Goal: Transaction & Acquisition: Purchase product/service

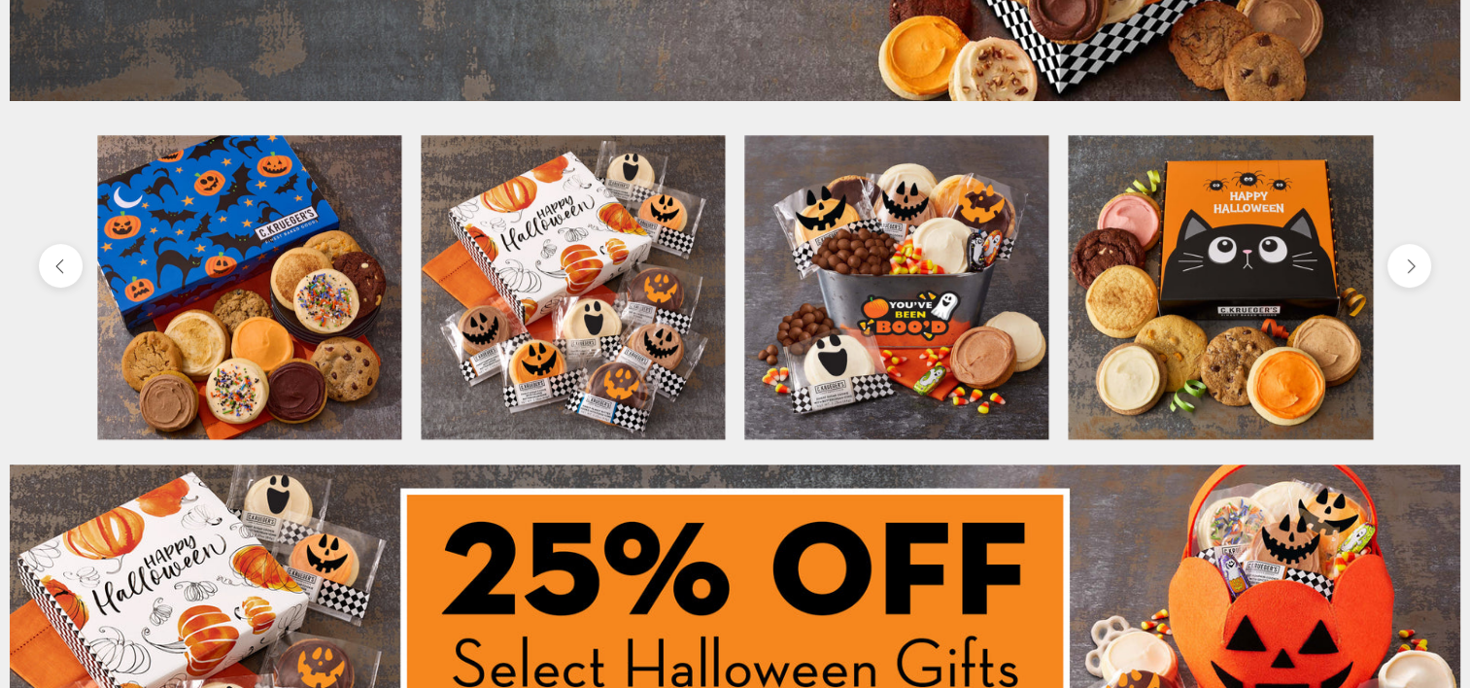
scroll to position [680, 0]
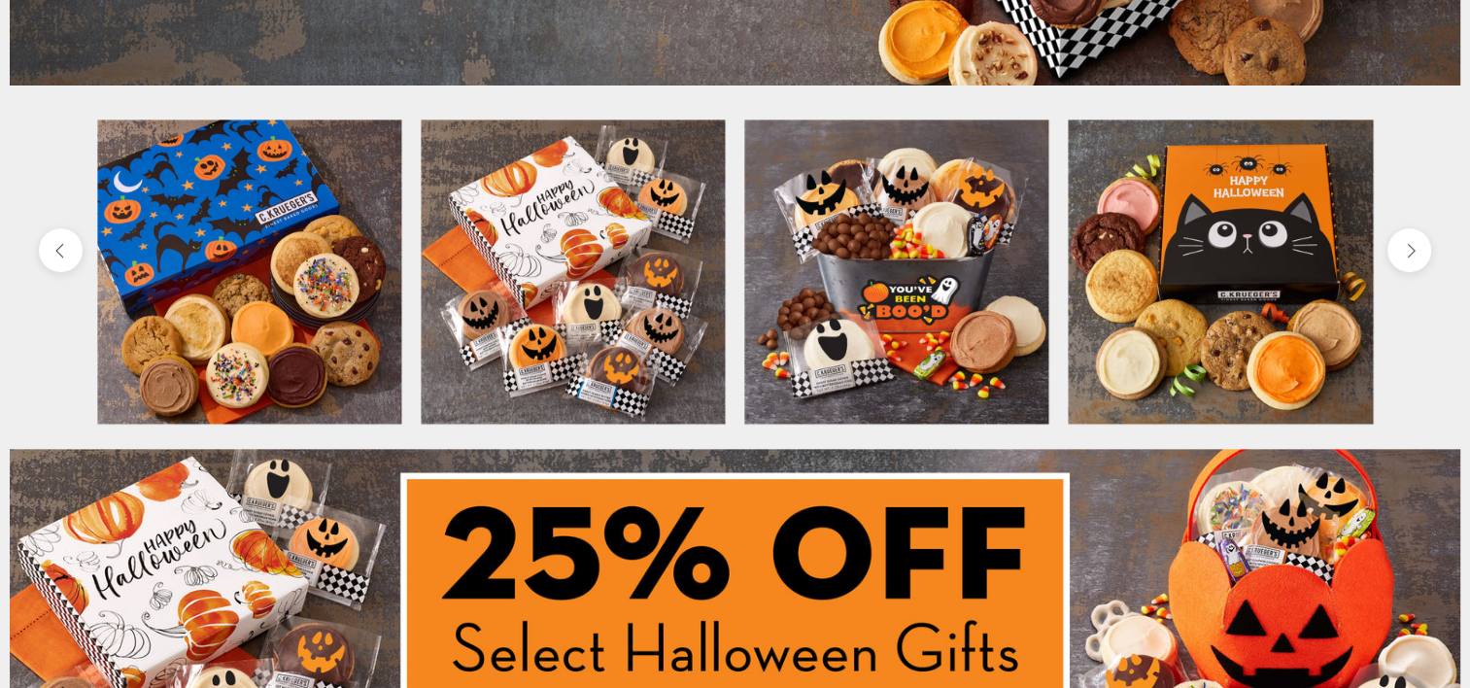
click at [311, 276] on img at bounding box center [249, 272] width 304 height 304
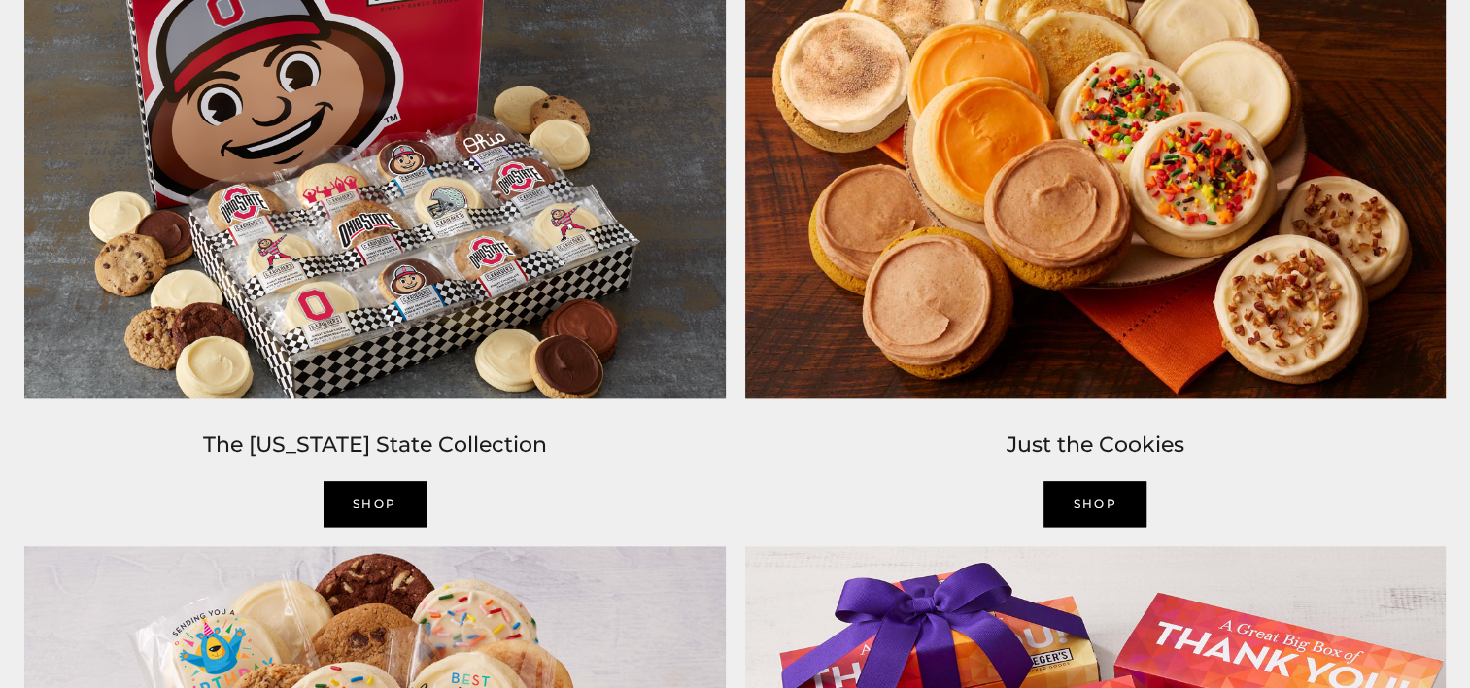
scroll to position [2235, 0]
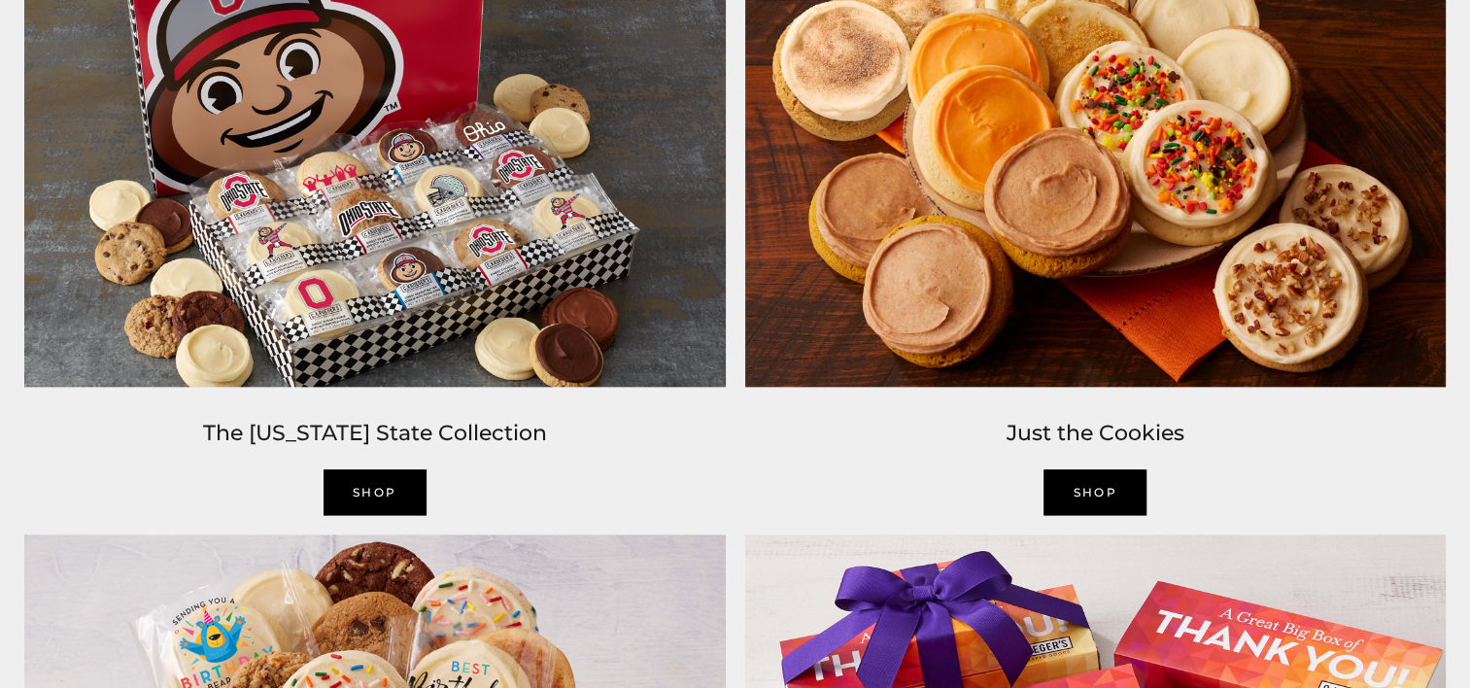
click at [1091, 484] on link "Shop" at bounding box center [1095, 492] width 103 height 46
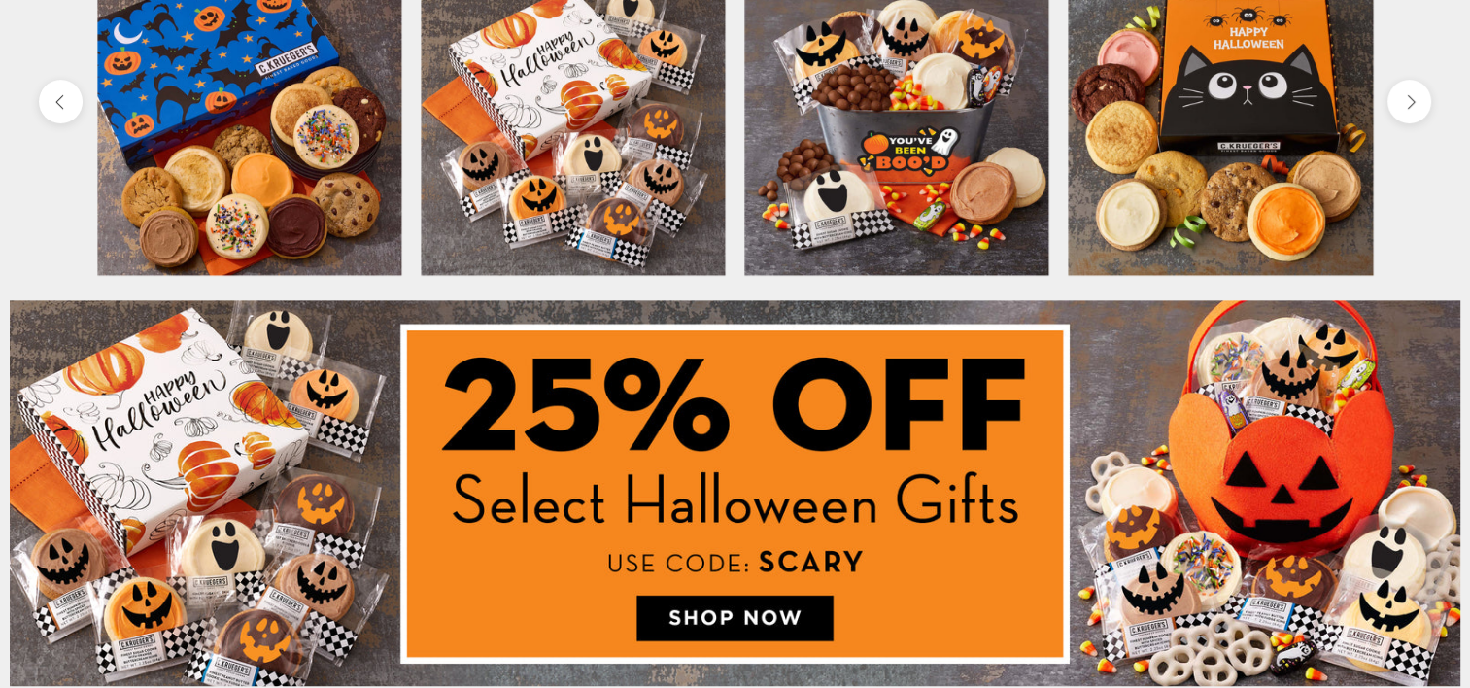
scroll to position [0, 0]
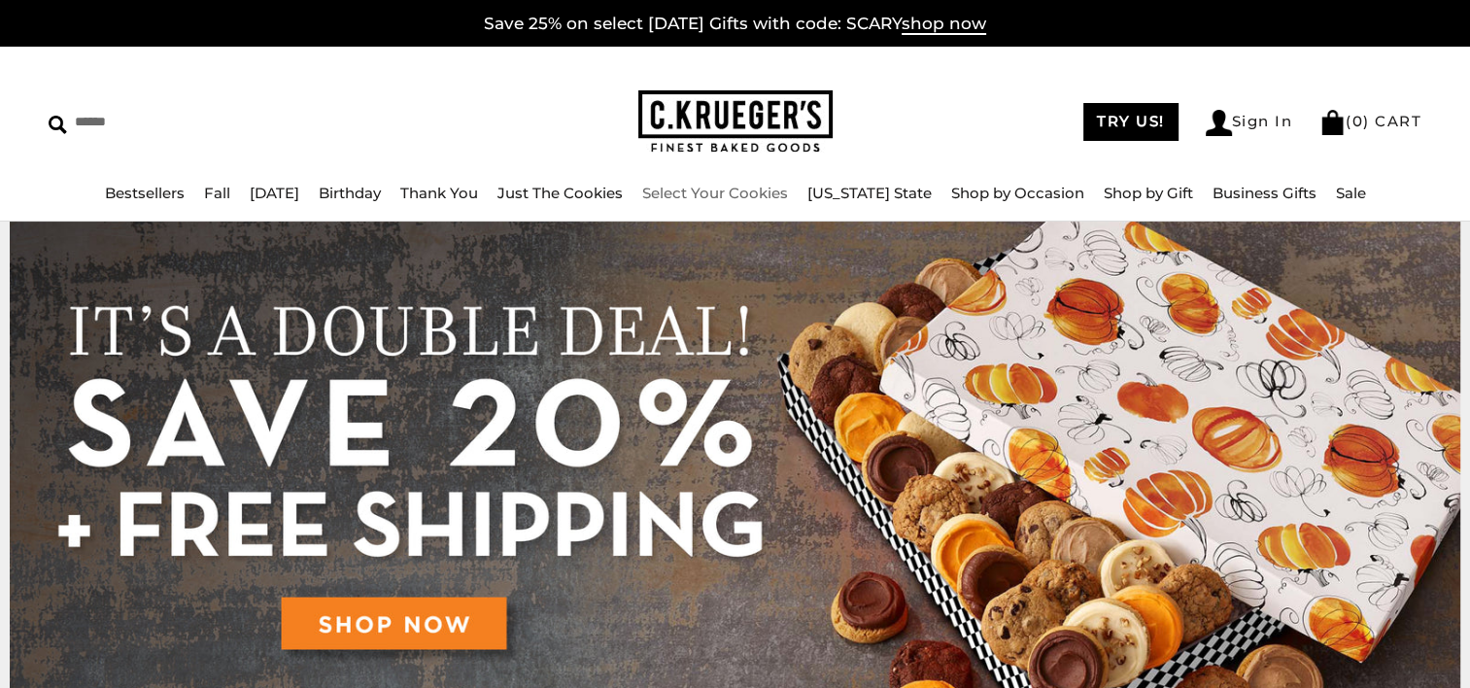
click at [784, 193] on link "Select Your Cookies" at bounding box center [715, 193] width 146 height 18
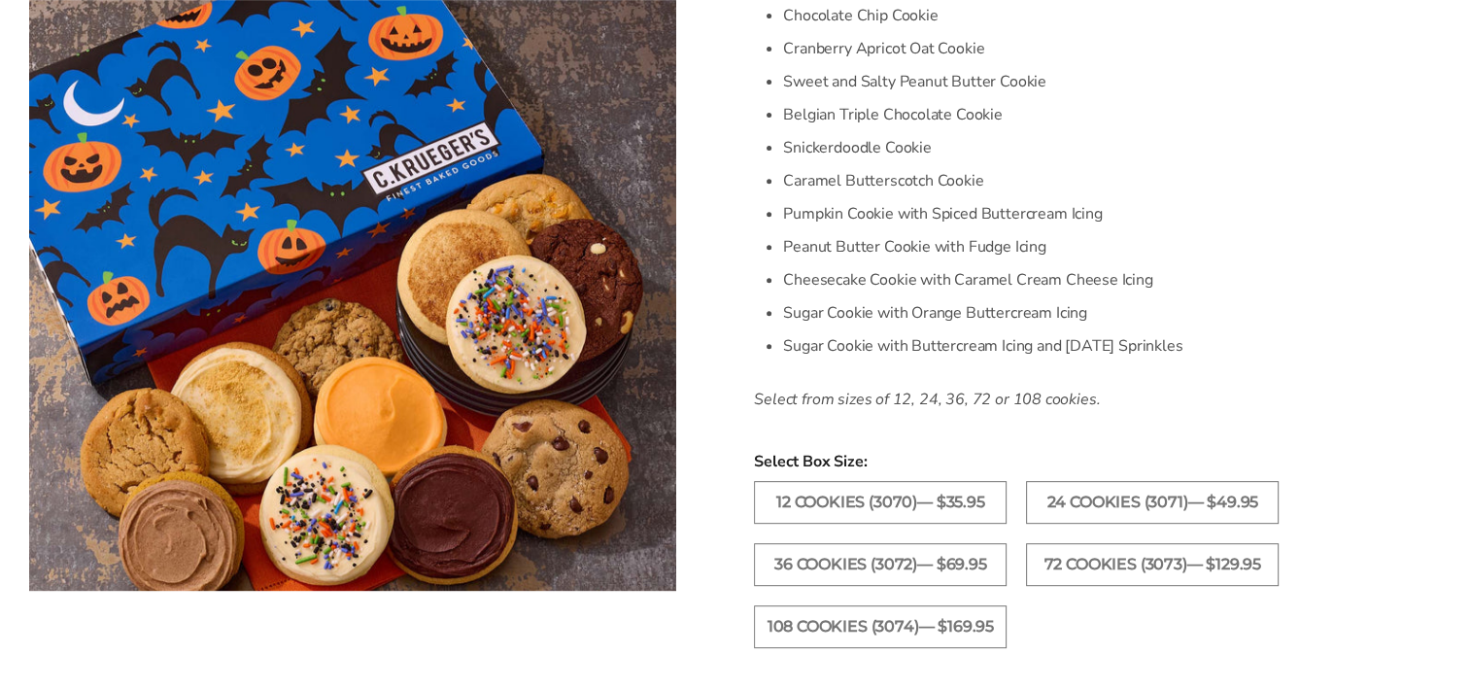
scroll to position [778, 0]
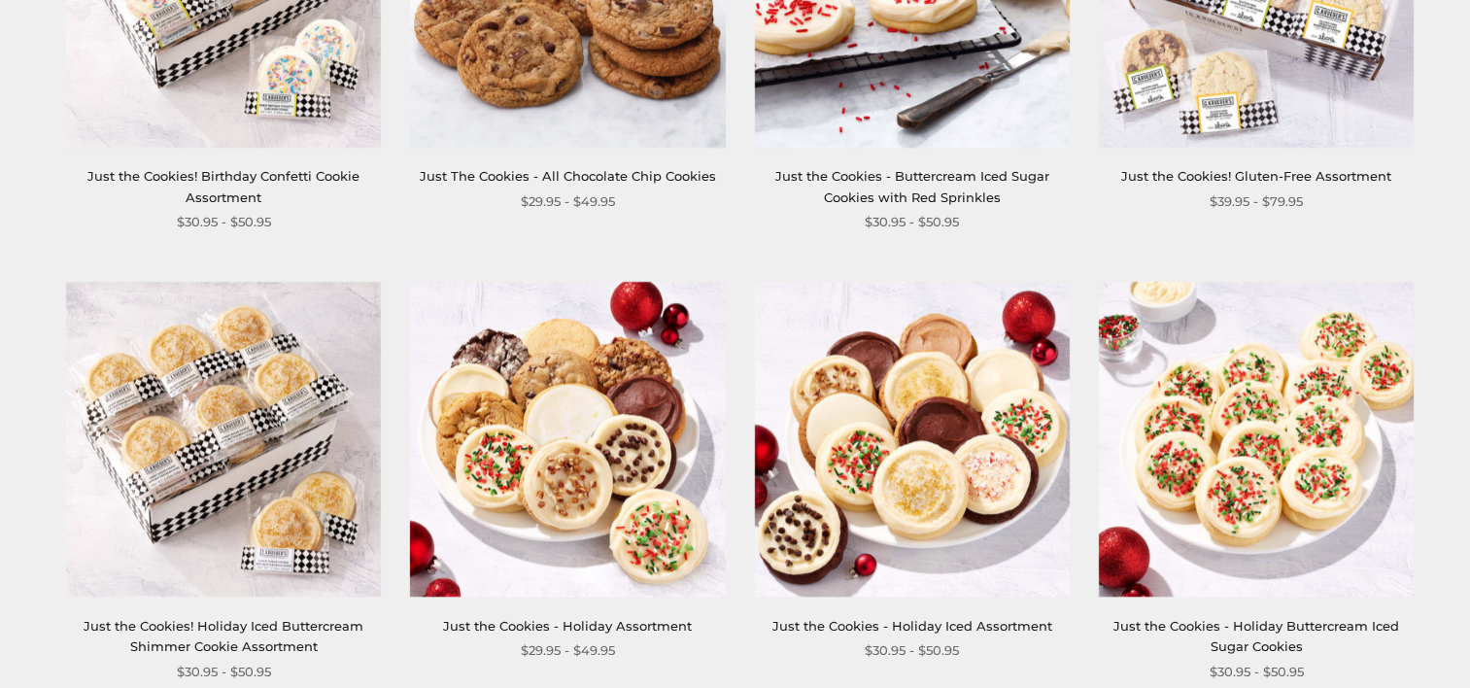
scroll to position [2041, 0]
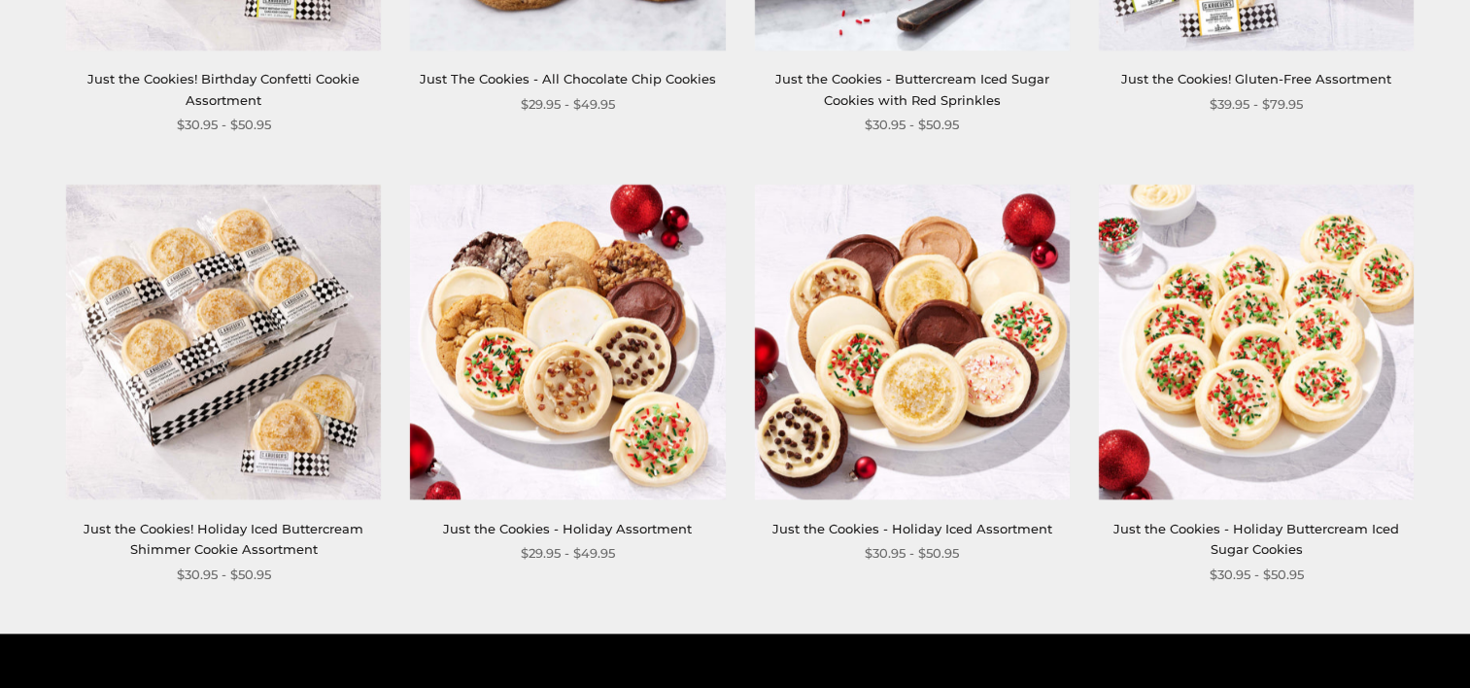
click at [575, 297] on img at bounding box center [567, 342] width 315 height 315
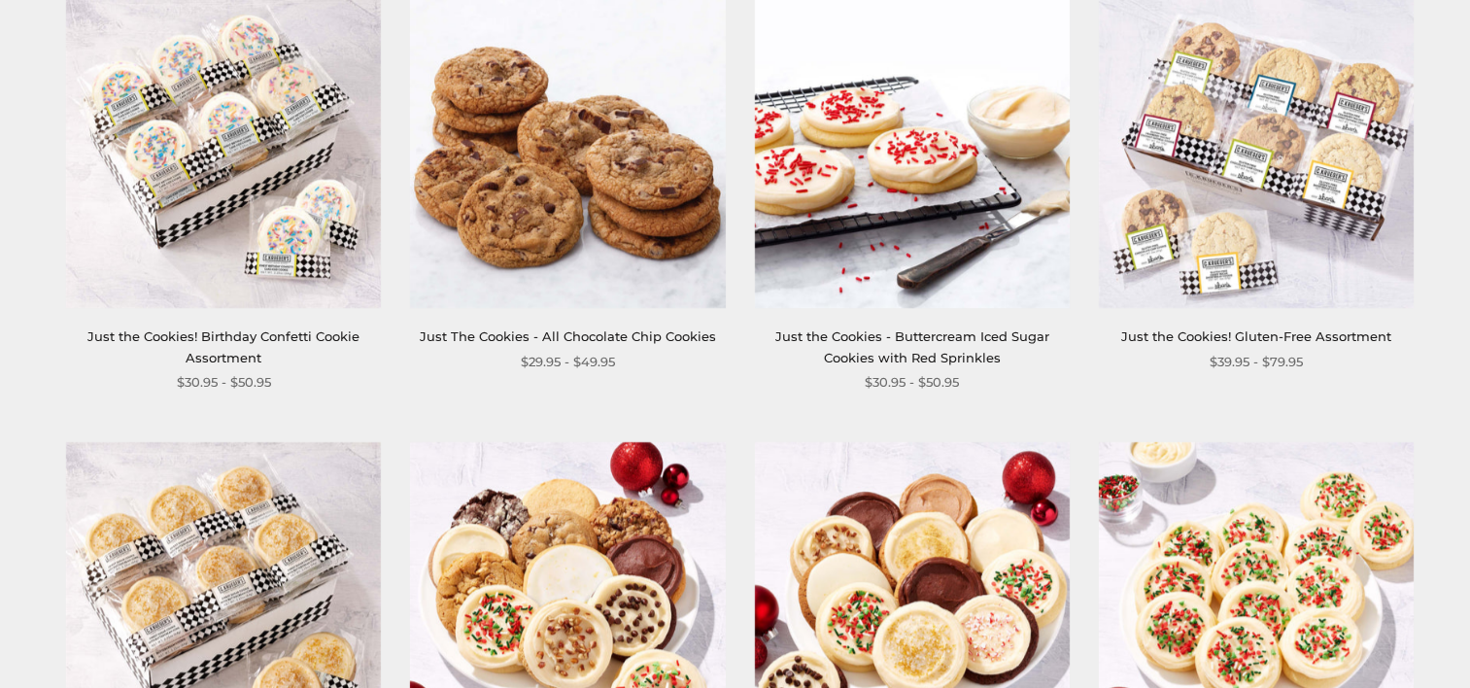
scroll to position [1749, 0]
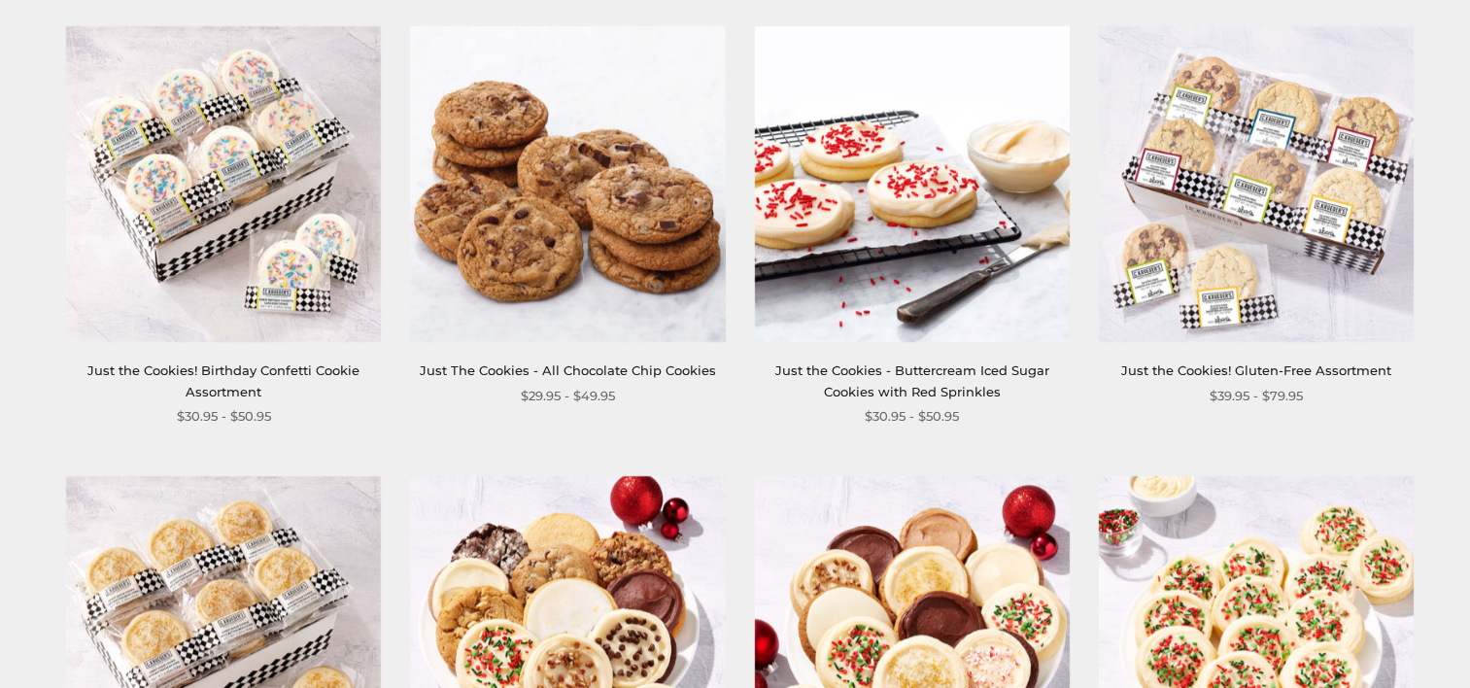
click at [910, 159] on img at bounding box center [911, 183] width 315 height 315
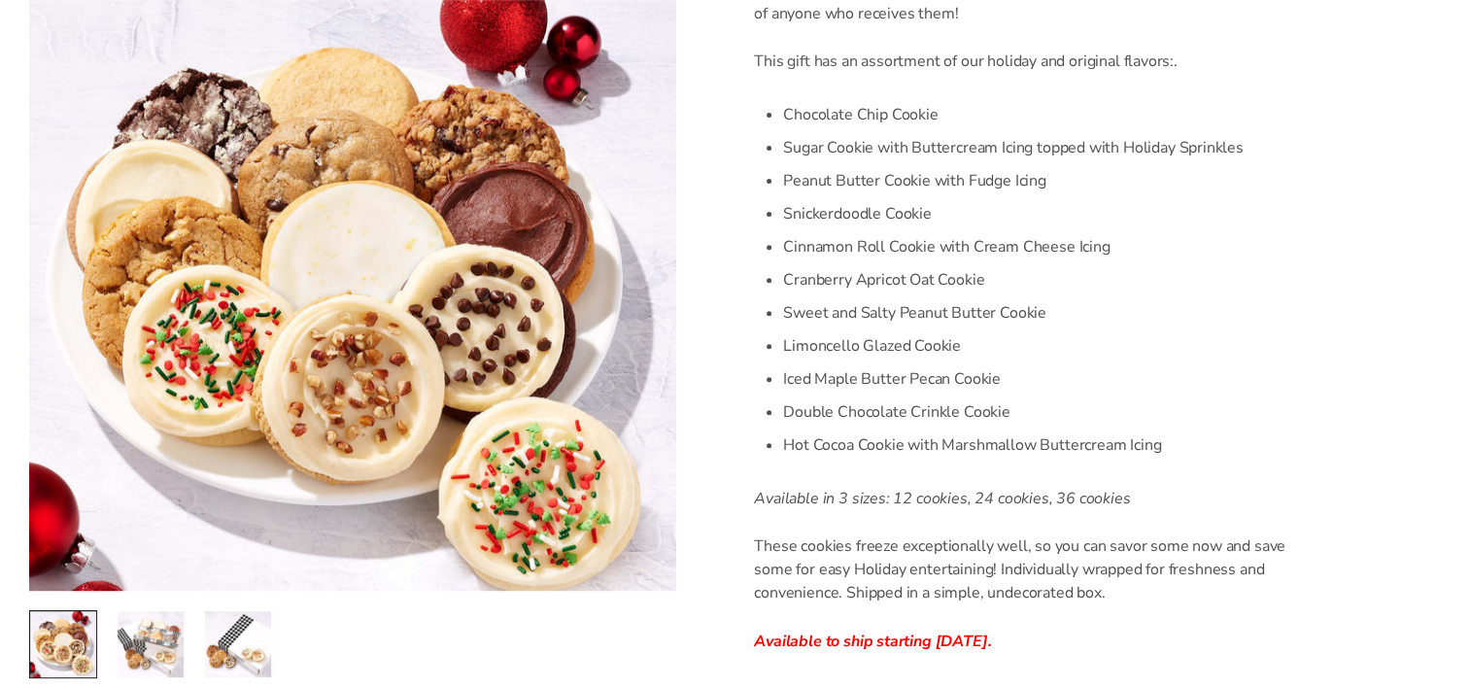
scroll to position [778, 0]
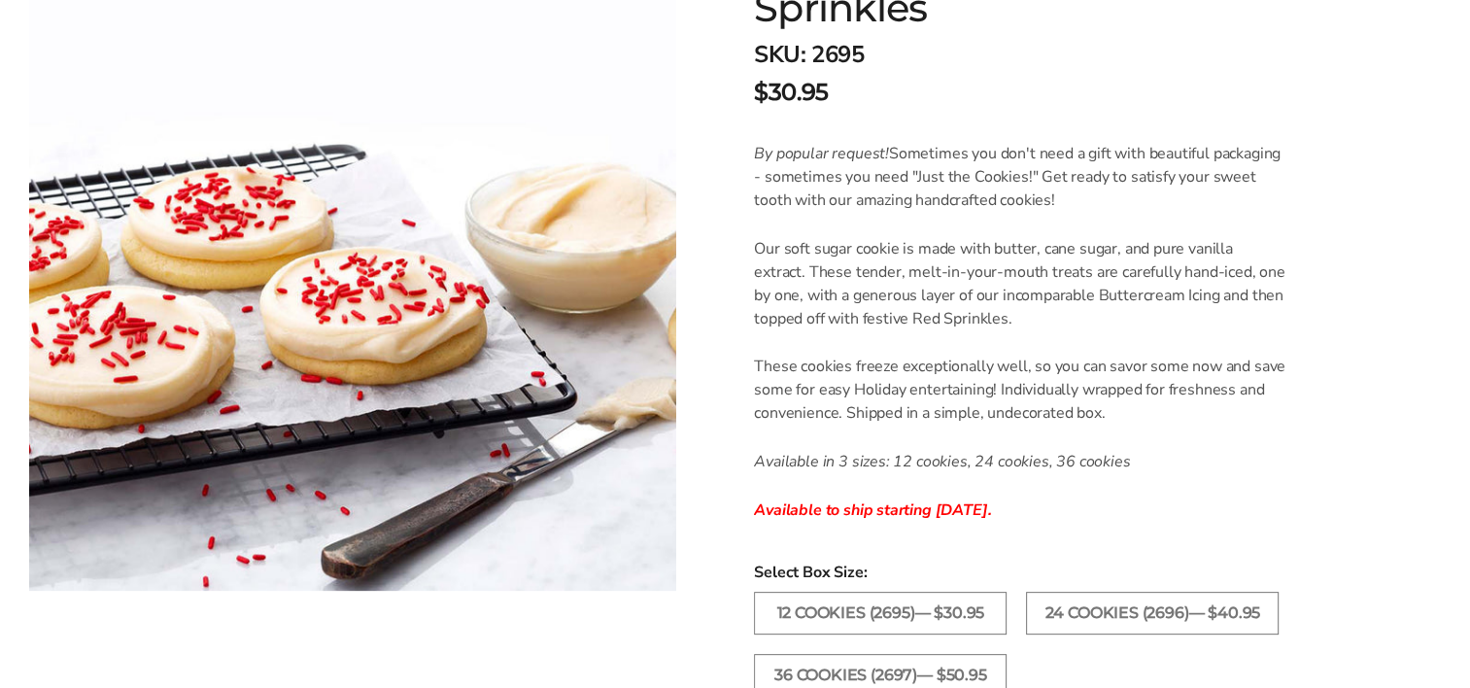
scroll to position [583, 0]
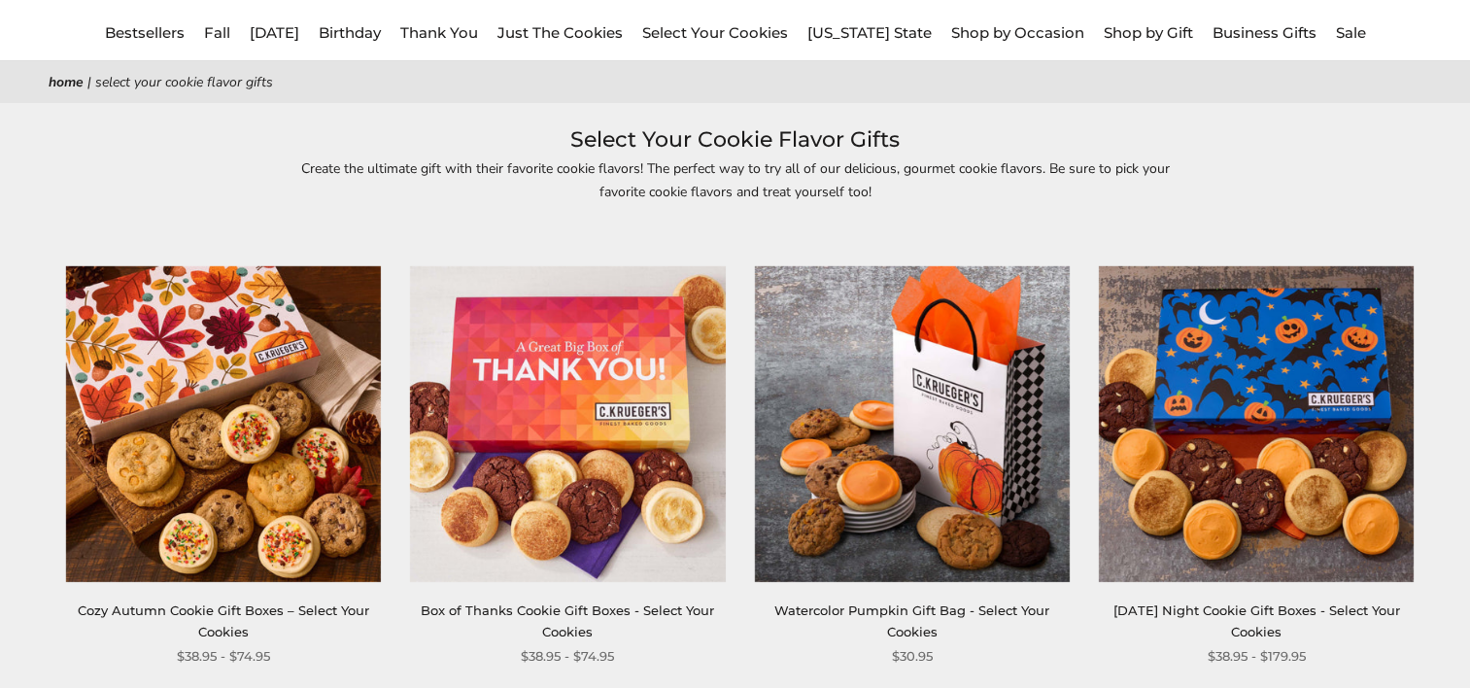
scroll to position [292, 0]
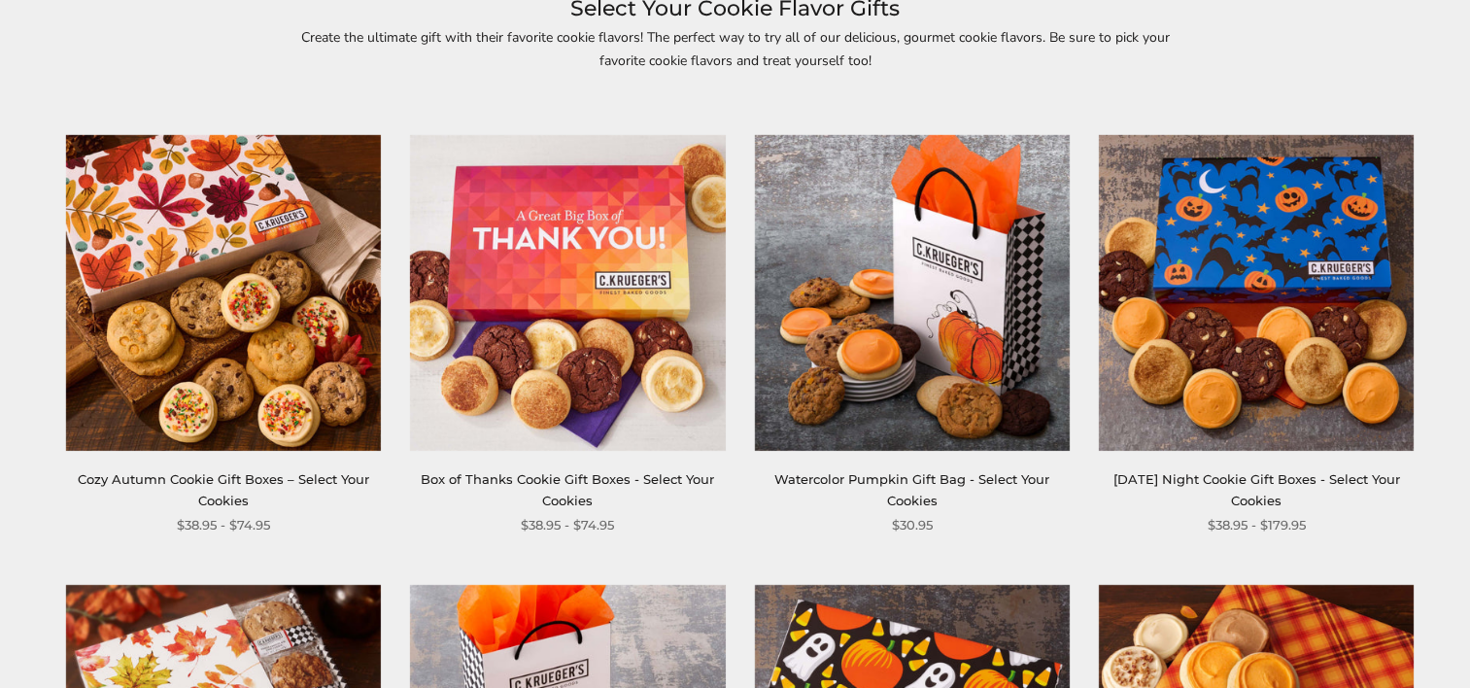
click at [1166, 307] on img at bounding box center [1256, 292] width 315 height 315
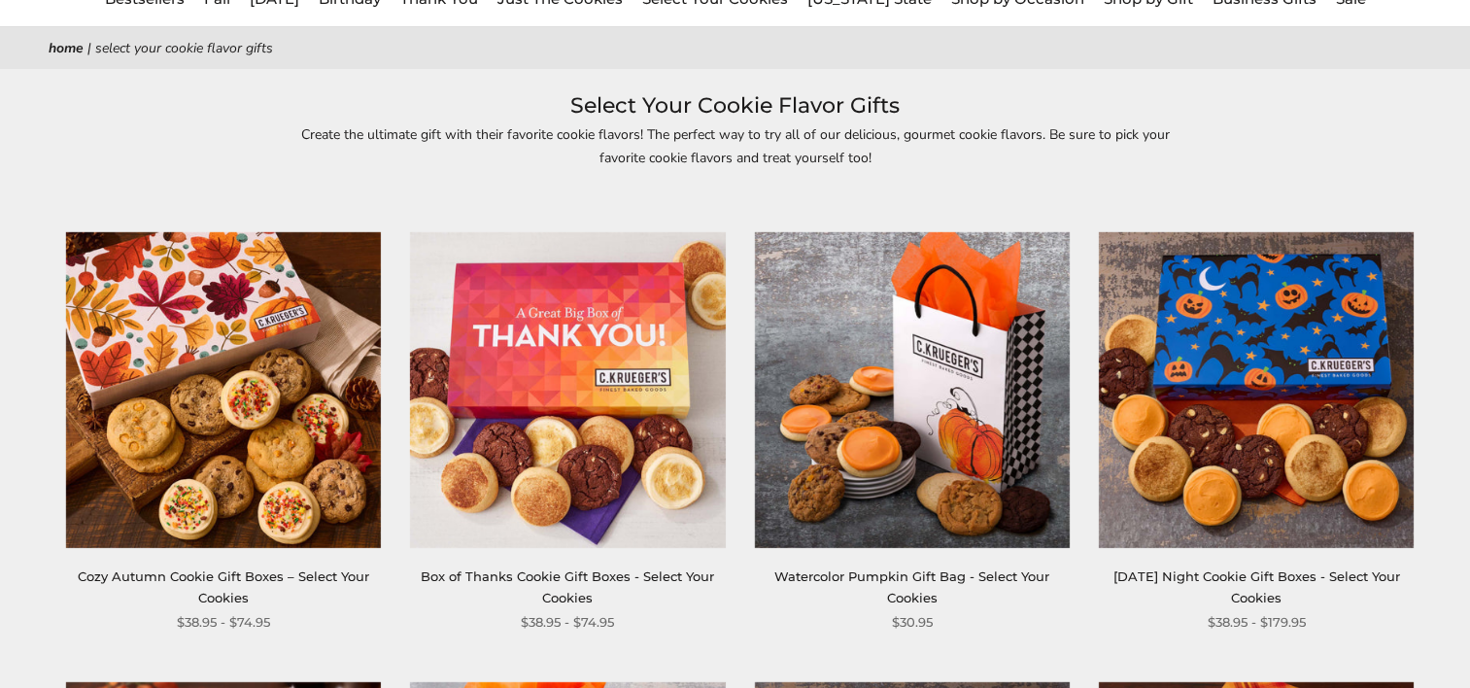
scroll to position [0, 0]
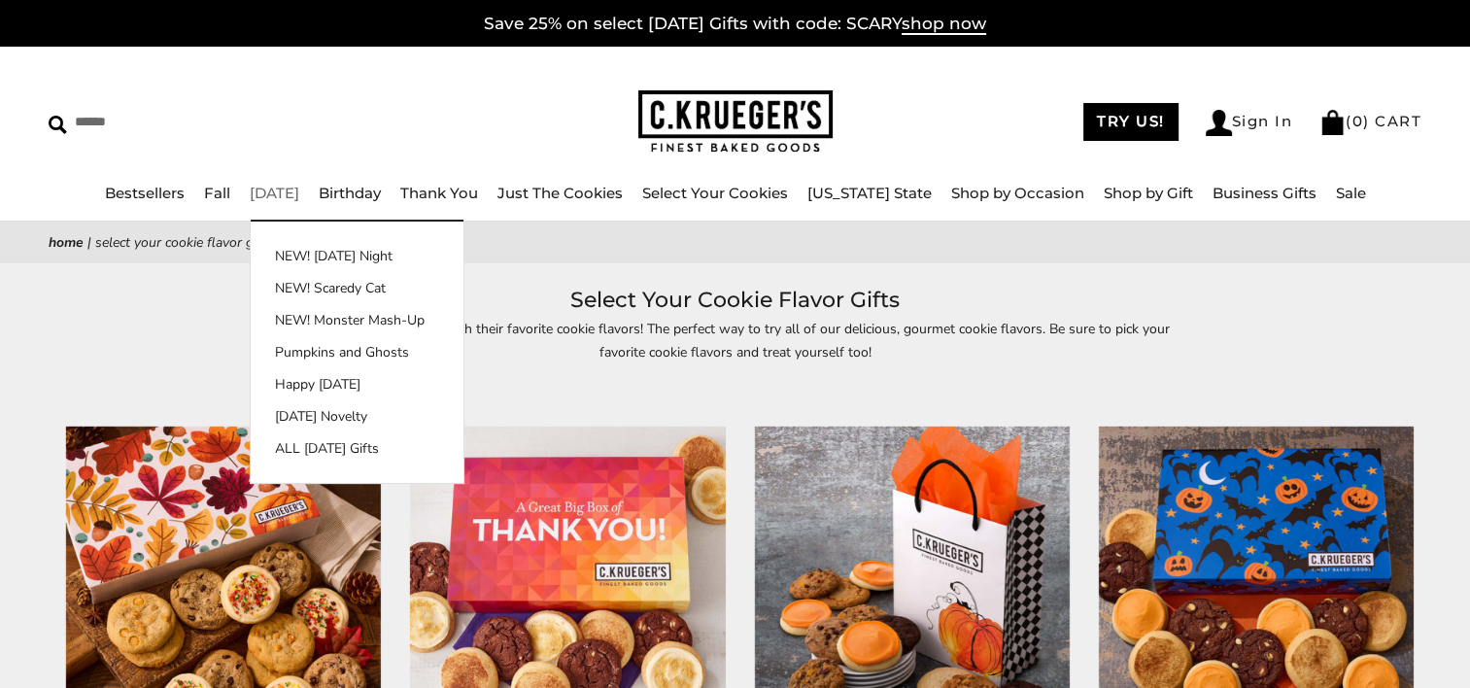
click at [299, 200] on link "[DATE]" at bounding box center [275, 193] width 50 height 18
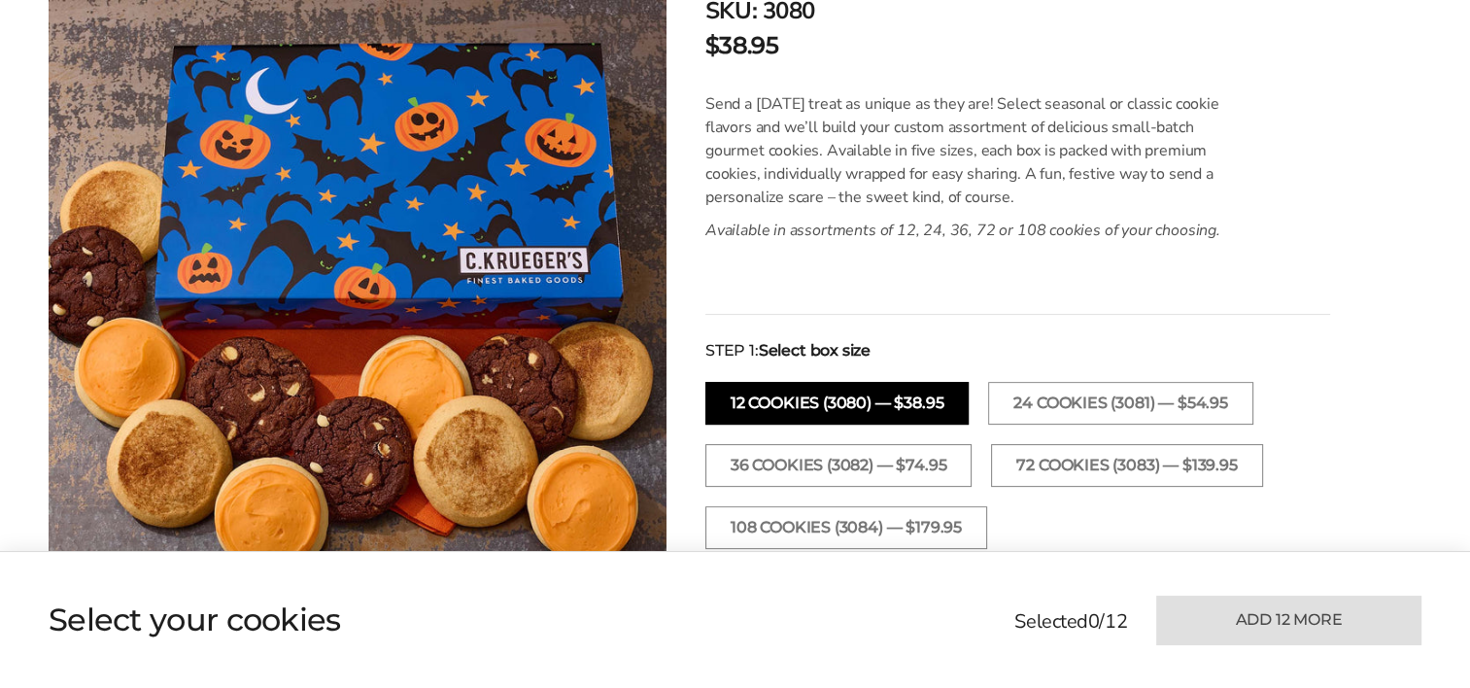
scroll to position [486, 0]
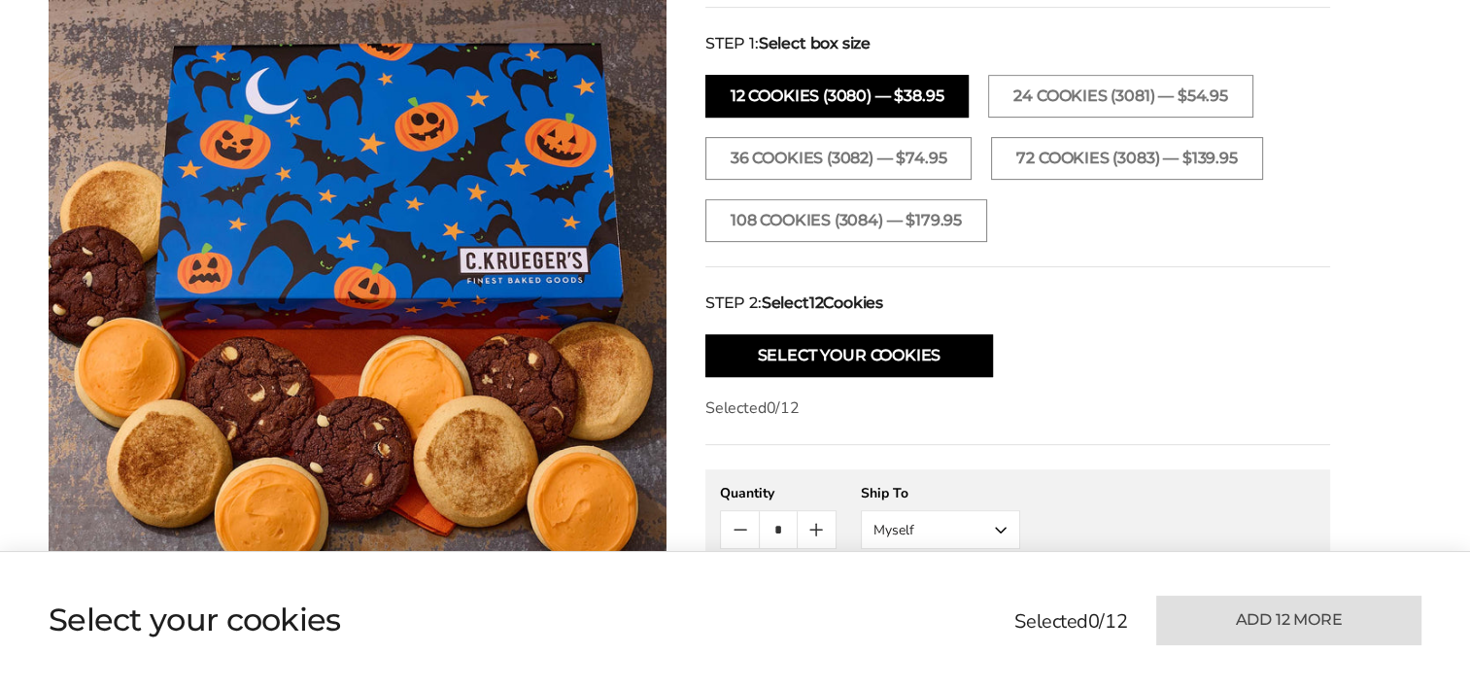
click at [869, 352] on button "Select Your Cookies" at bounding box center [850, 355] width 288 height 43
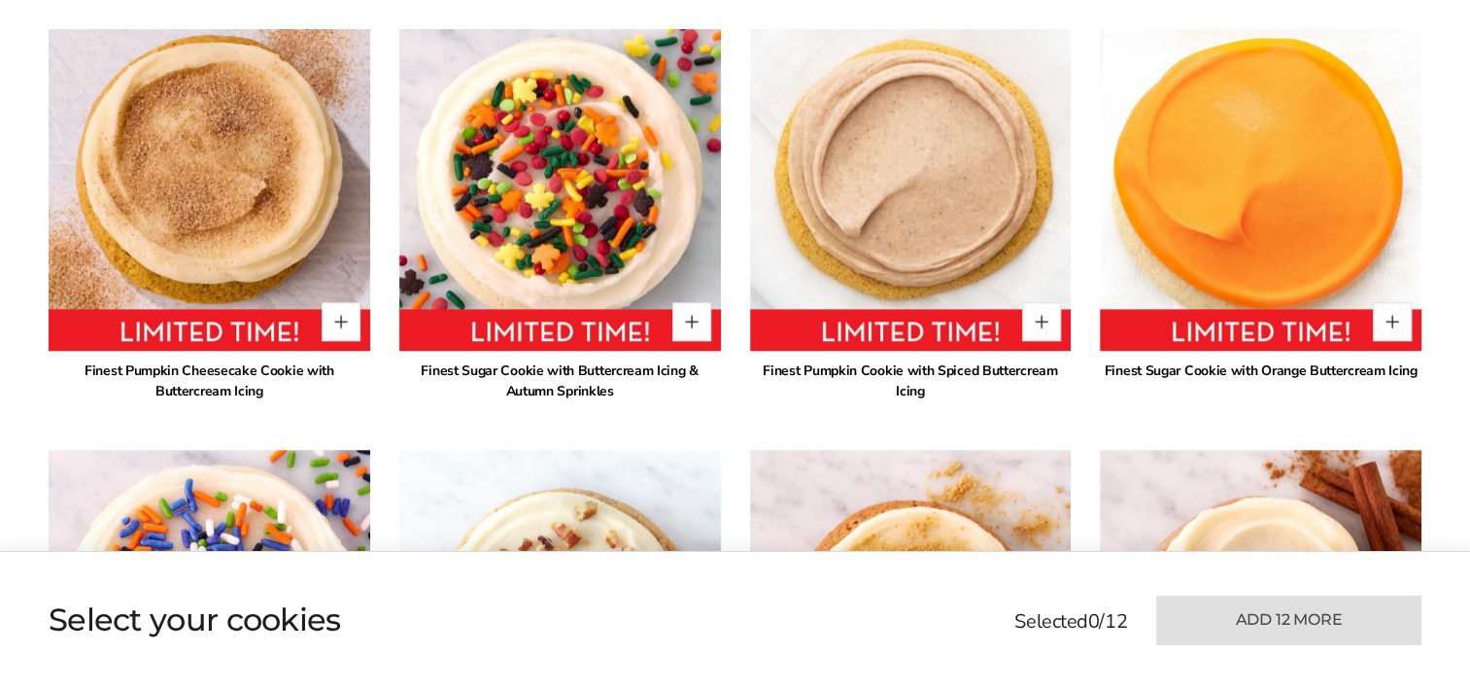
scroll to position [1508, 0]
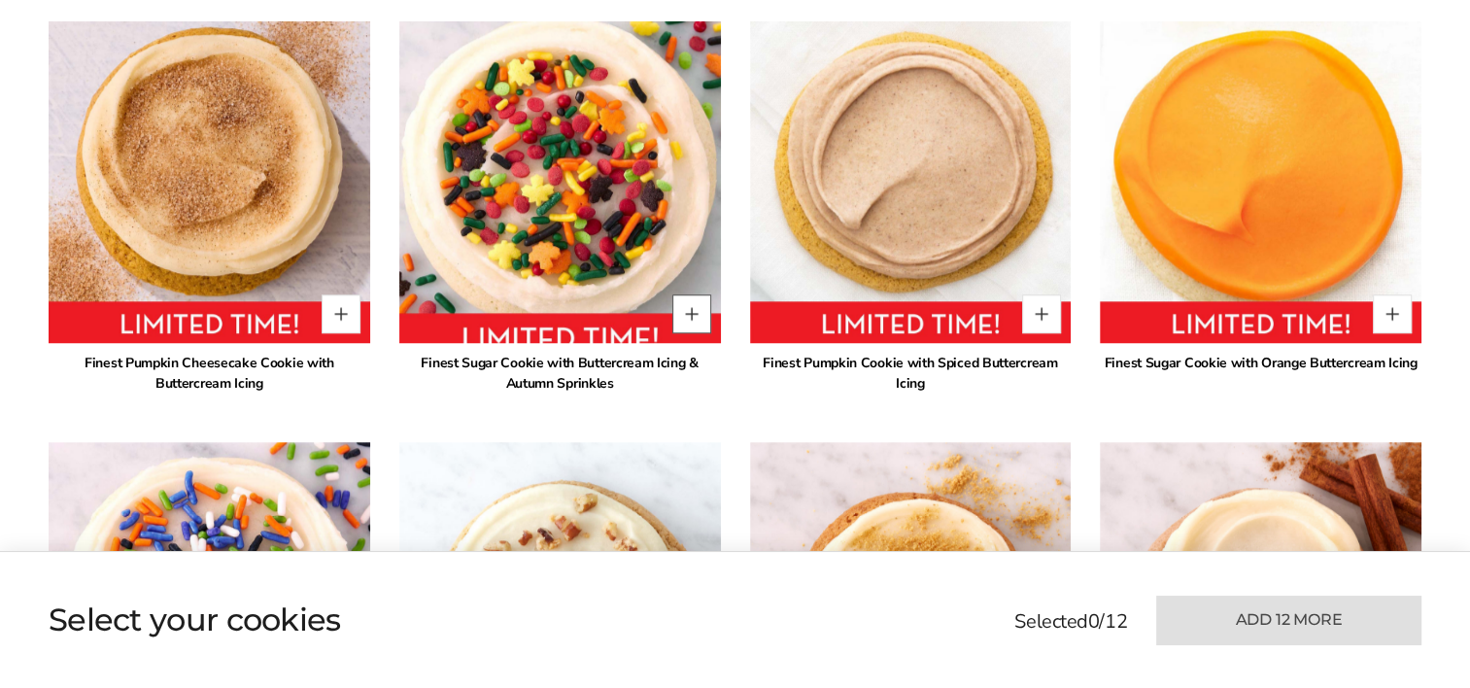
click at [679, 318] on button "Quantity button plus" at bounding box center [692, 313] width 39 height 39
type input "*"
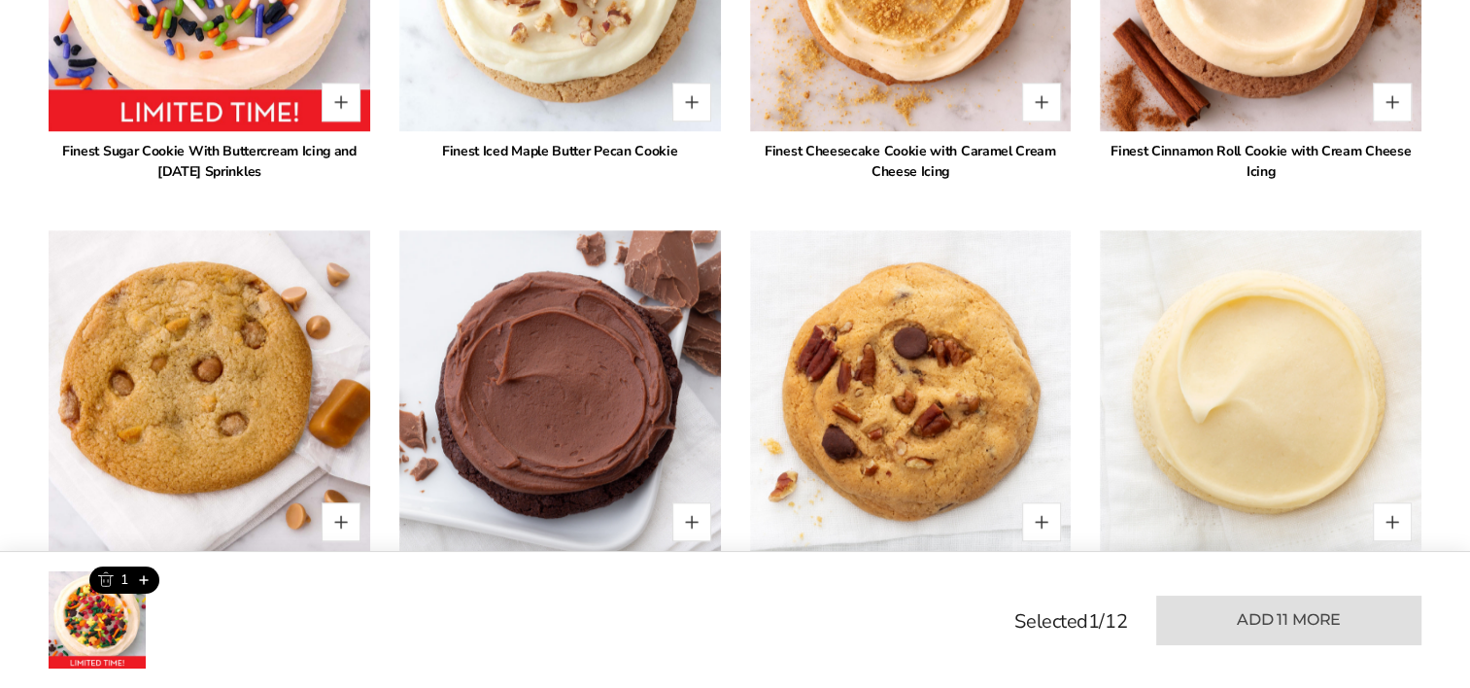
scroll to position [2189, 0]
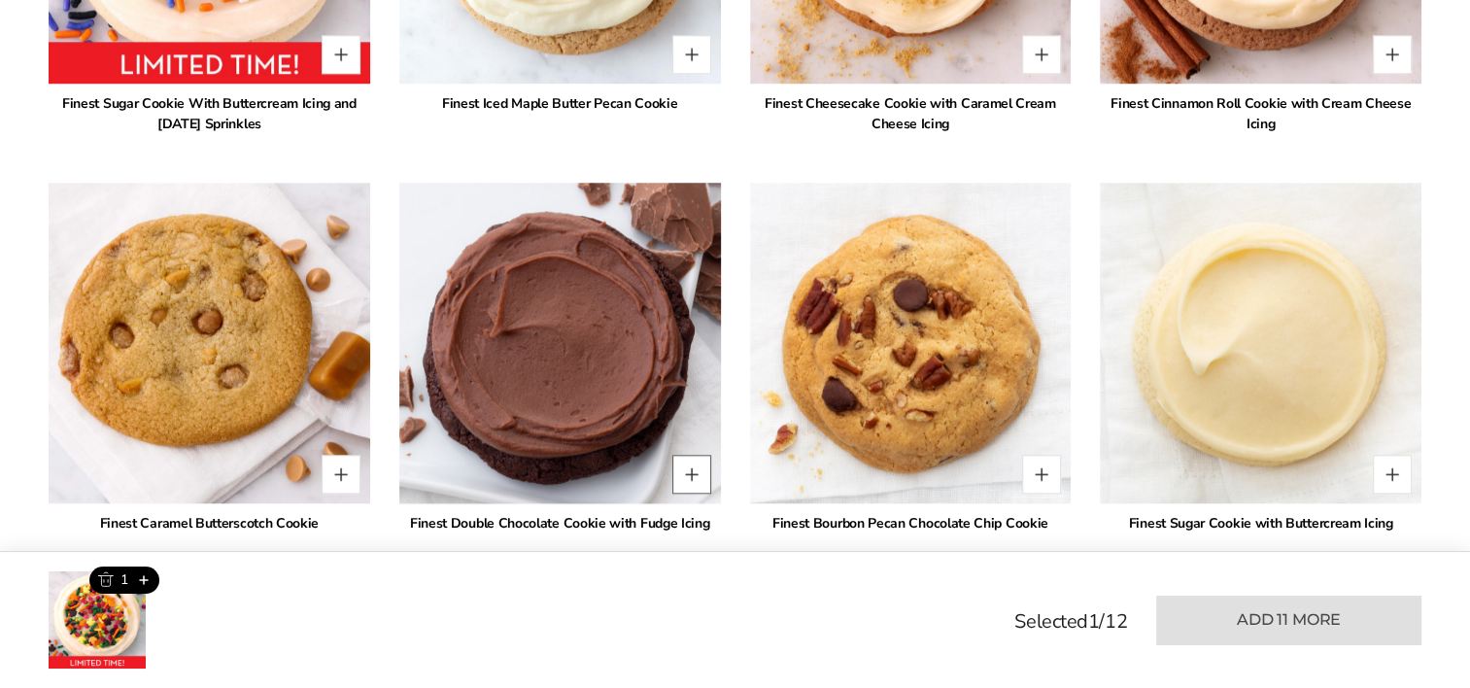
click at [704, 470] on button "Quantity button plus" at bounding box center [692, 474] width 39 height 39
type input "*"
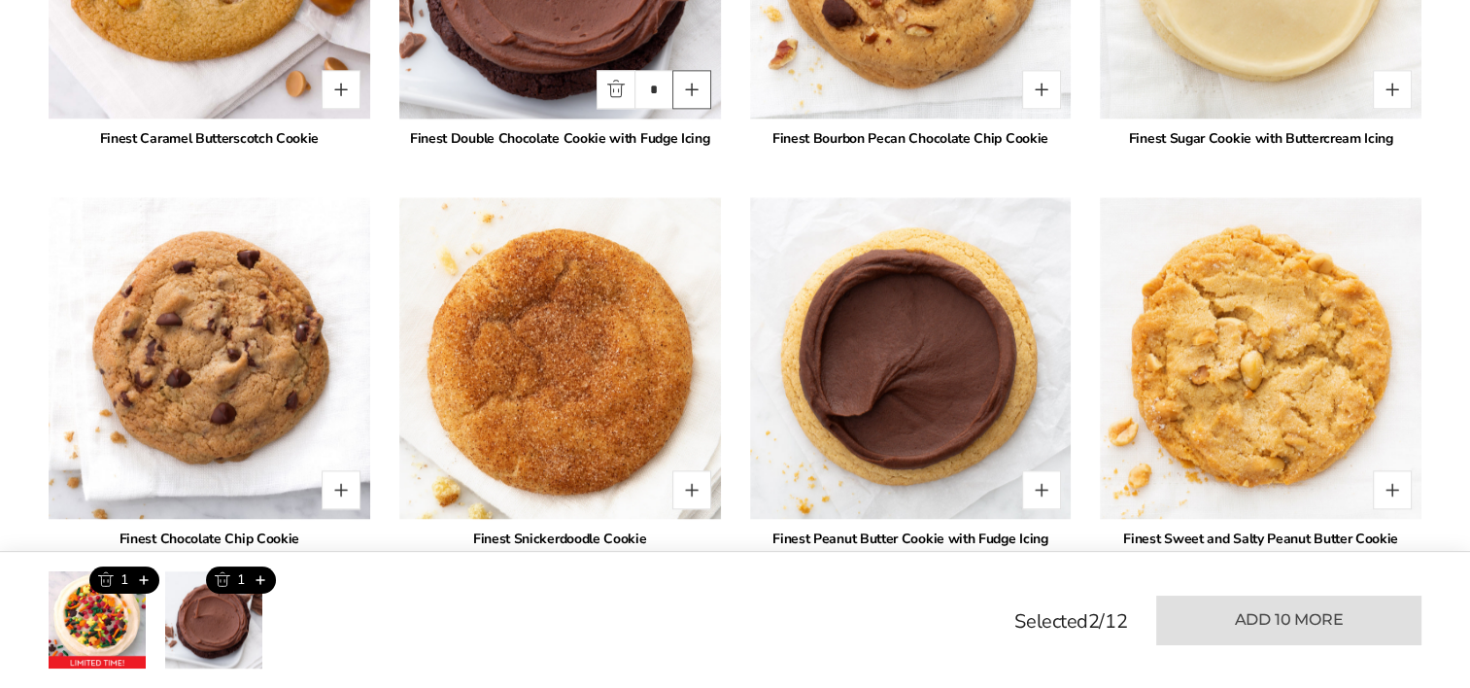
scroll to position [2577, 0]
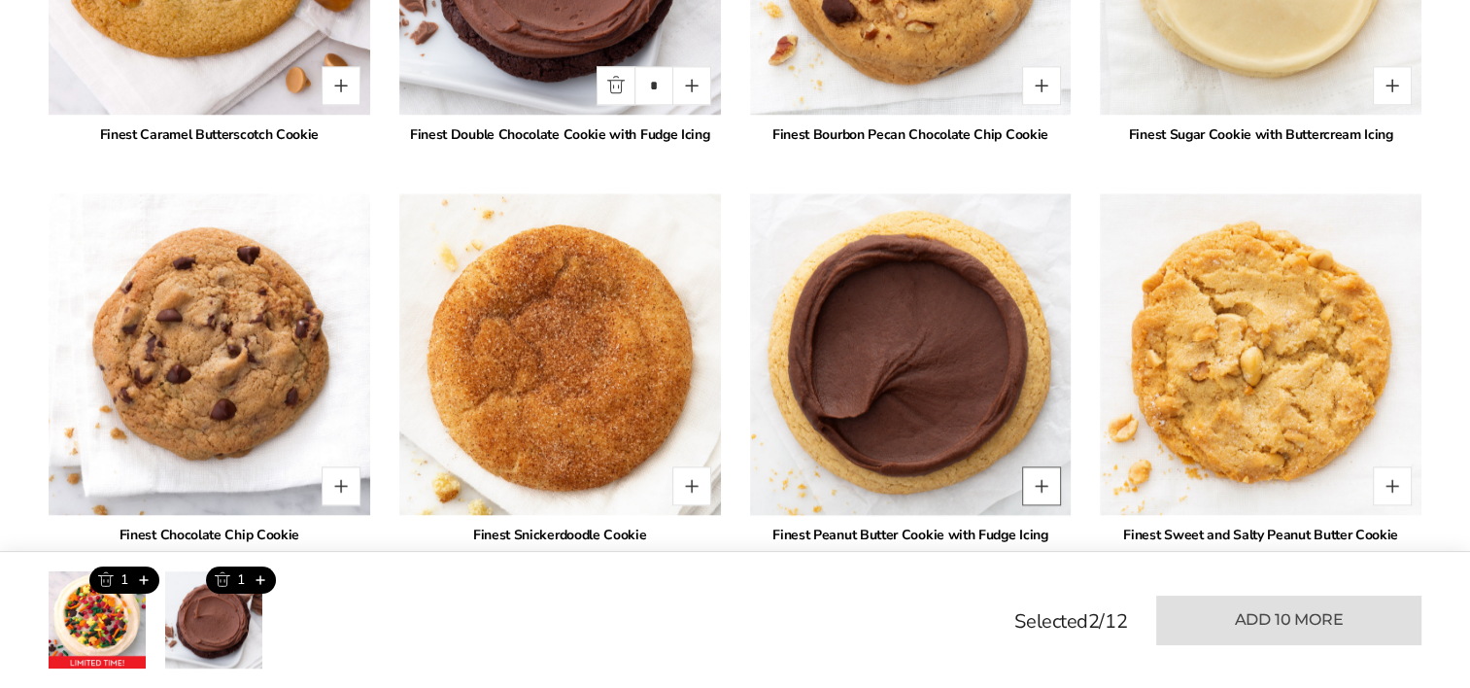
click at [1034, 488] on button "Quantity button plus" at bounding box center [1041, 486] width 39 height 39
type input "*"
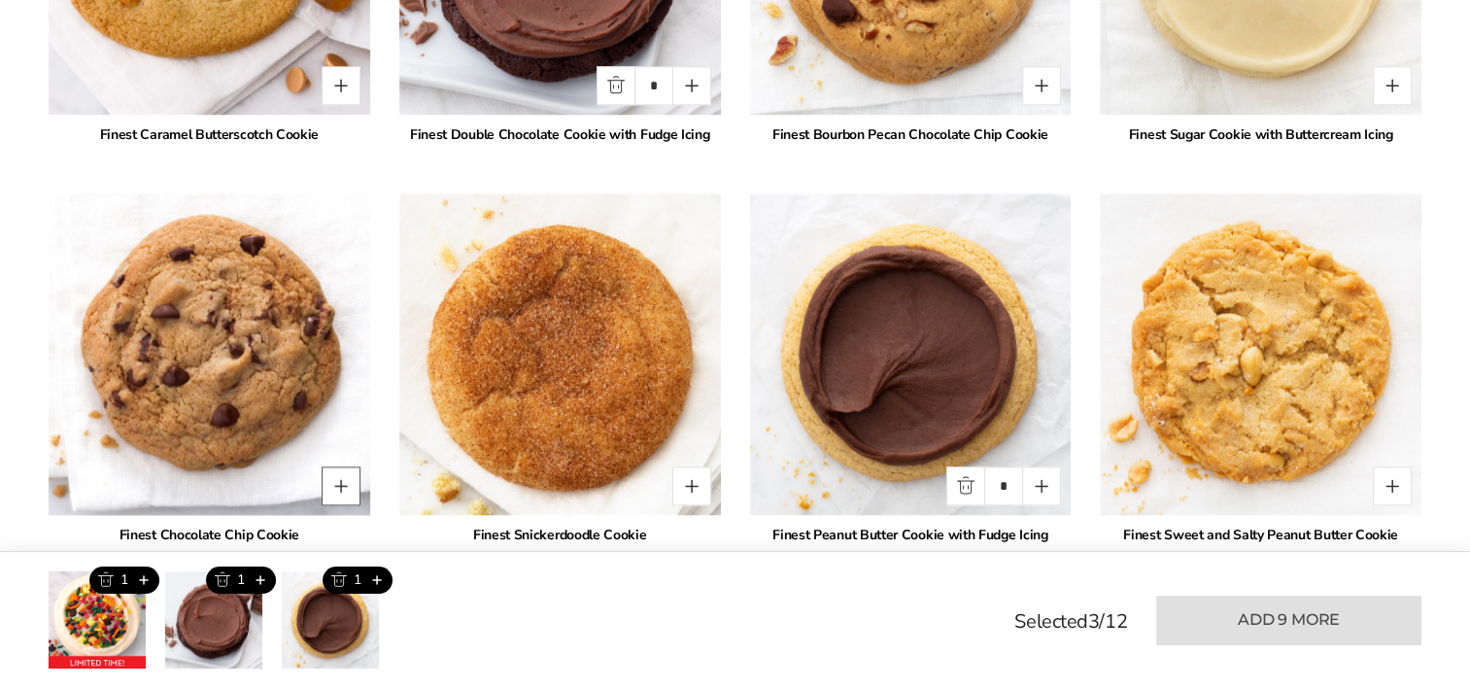
click at [347, 480] on button "Quantity button plus" at bounding box center [341, 486] width 39 height 39
type input "*"
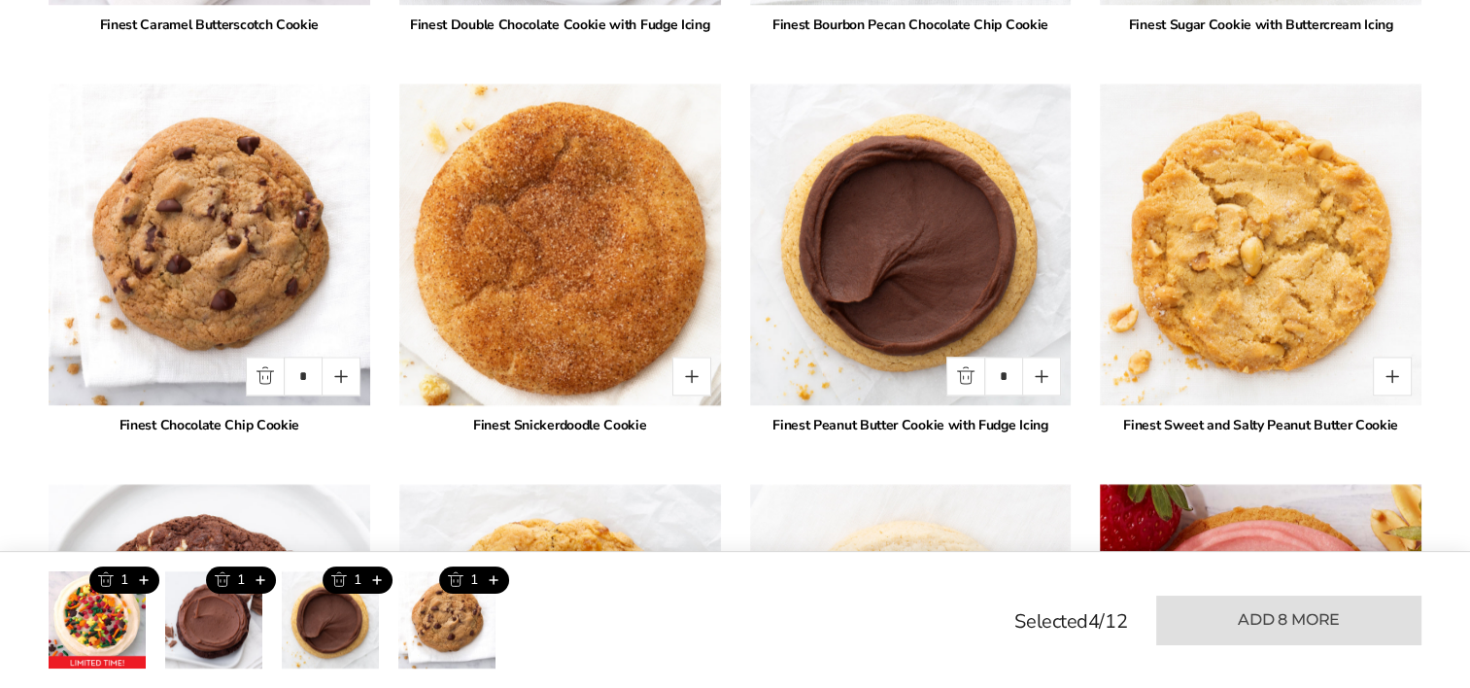
scroll to position [2772, 0]
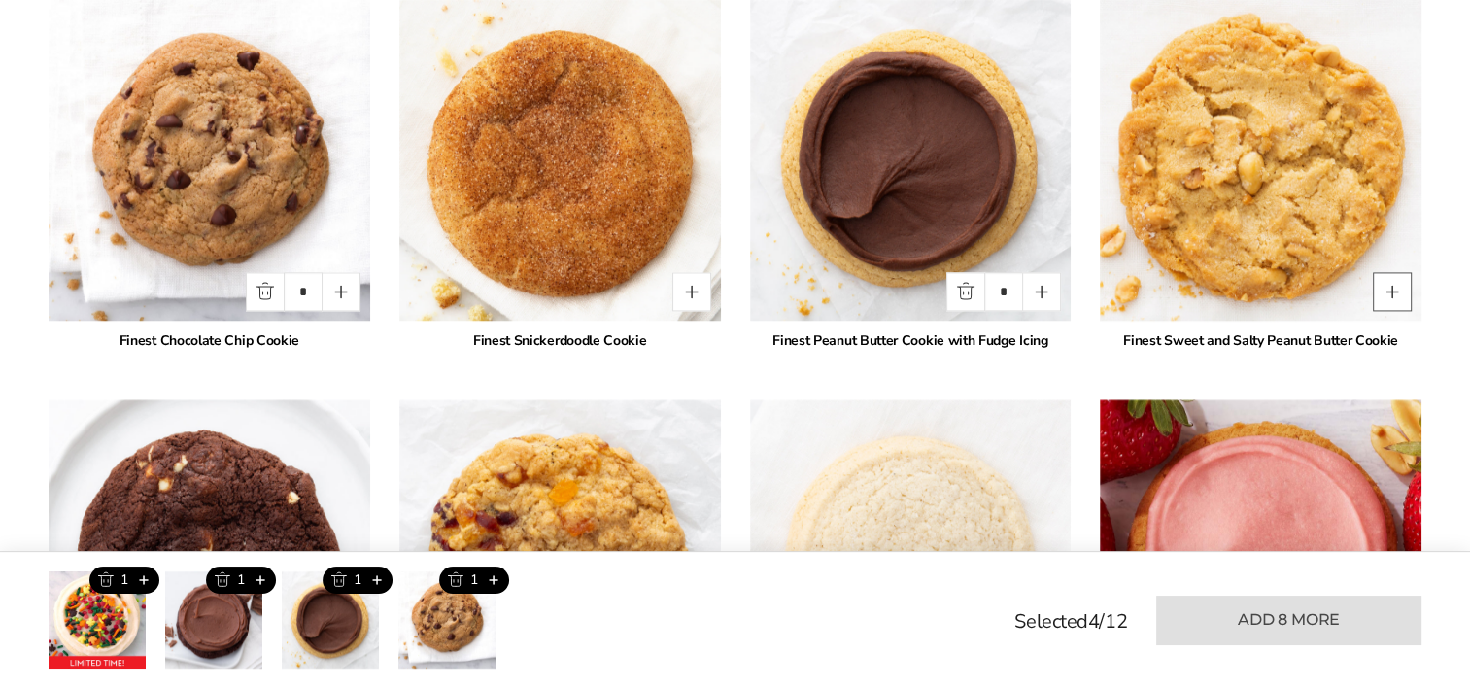
click at [1381, 299] on button "Quantity button plus" at bounding box center [1392, 291] width 39 height 39
type input "*"
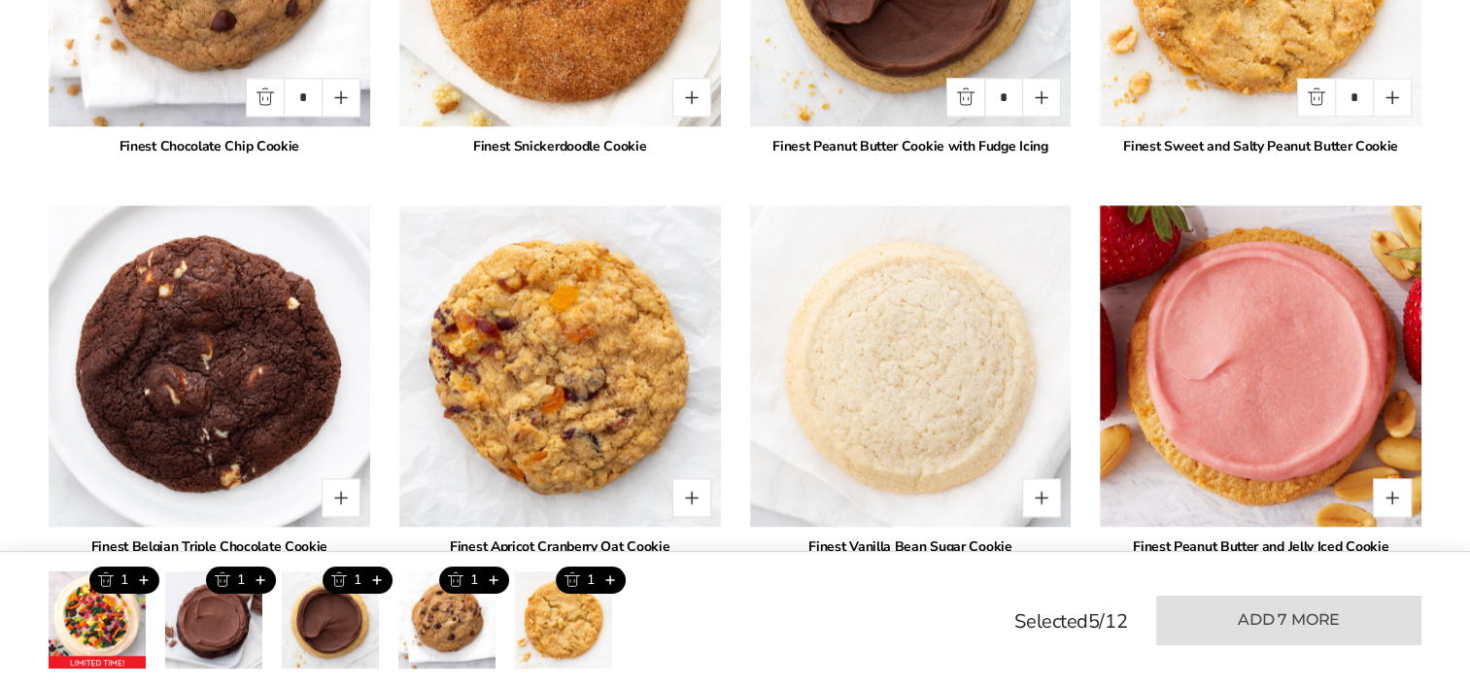
scroll to position [3063, 0]
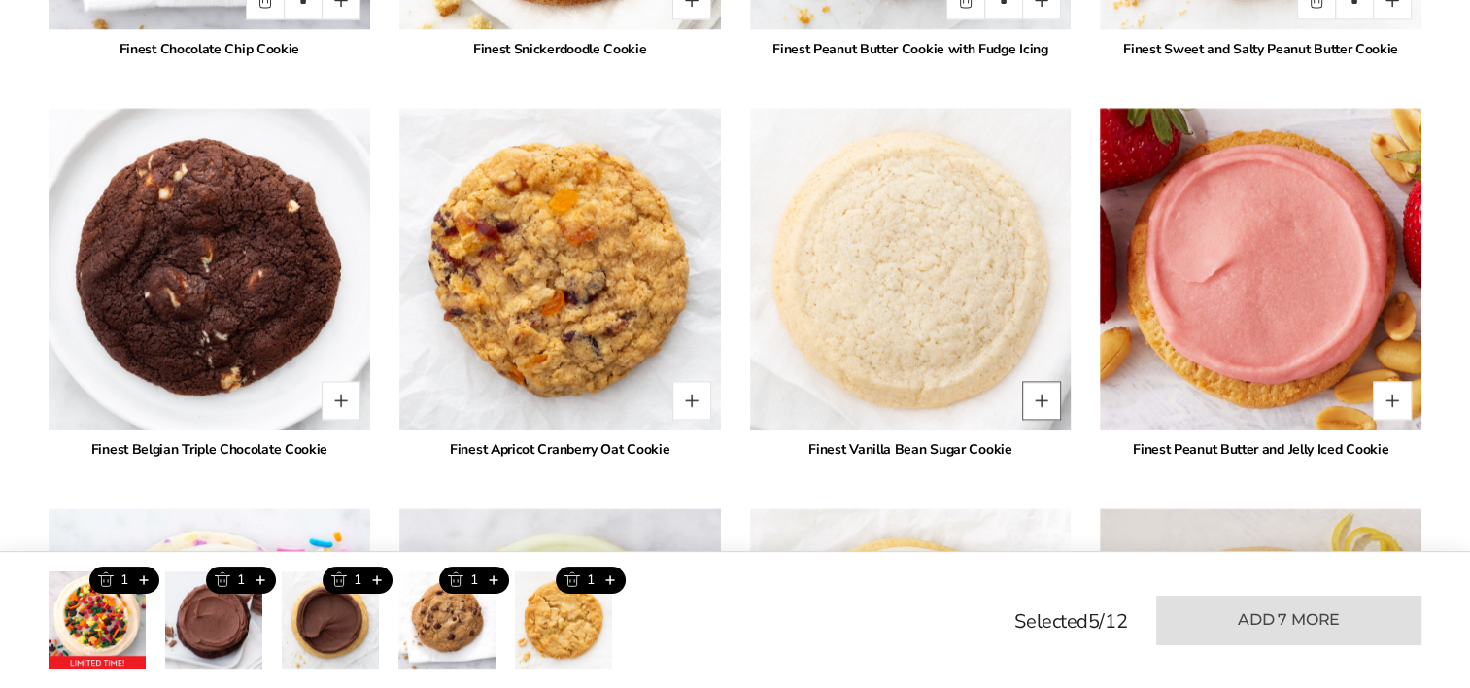
click at [1046, 400] on button "Quantity button plus" at bounding box center [1041, 400] width 39 height 39
type input "*"
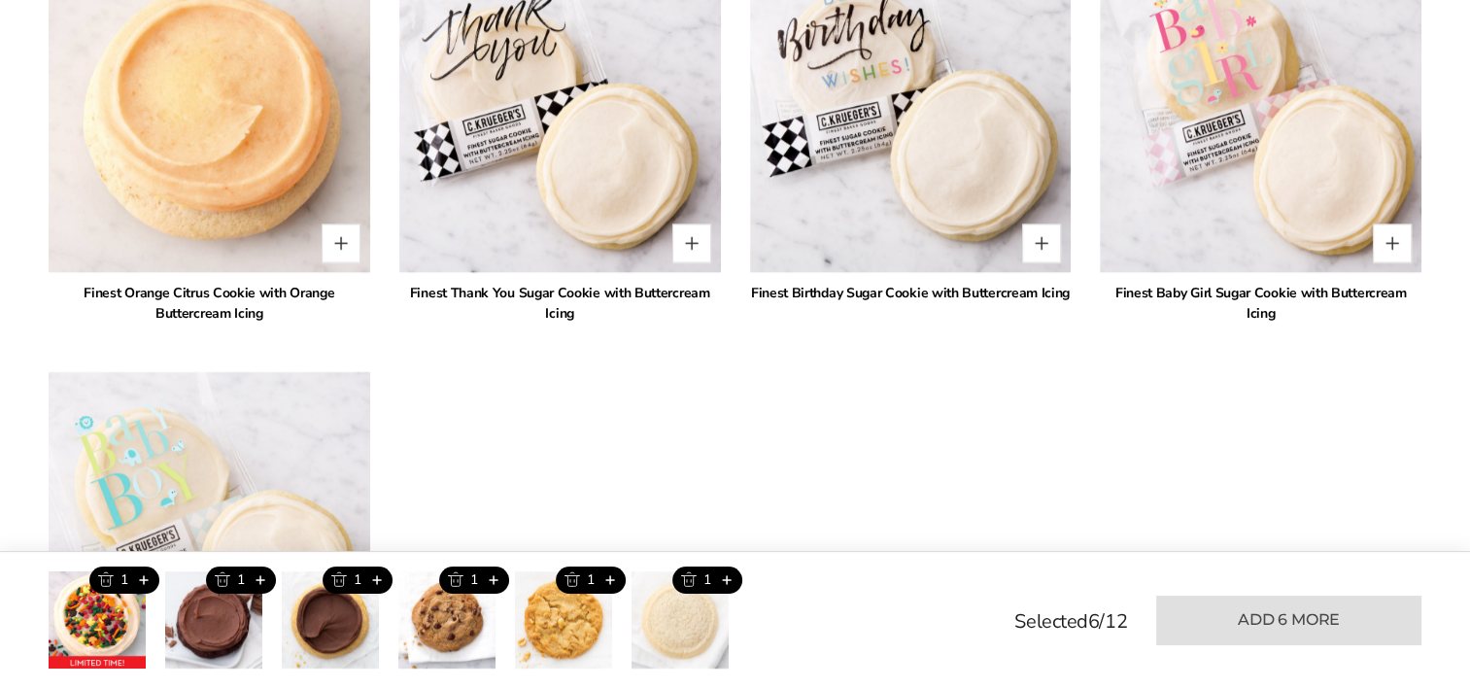
scroll to position [4132, 0]
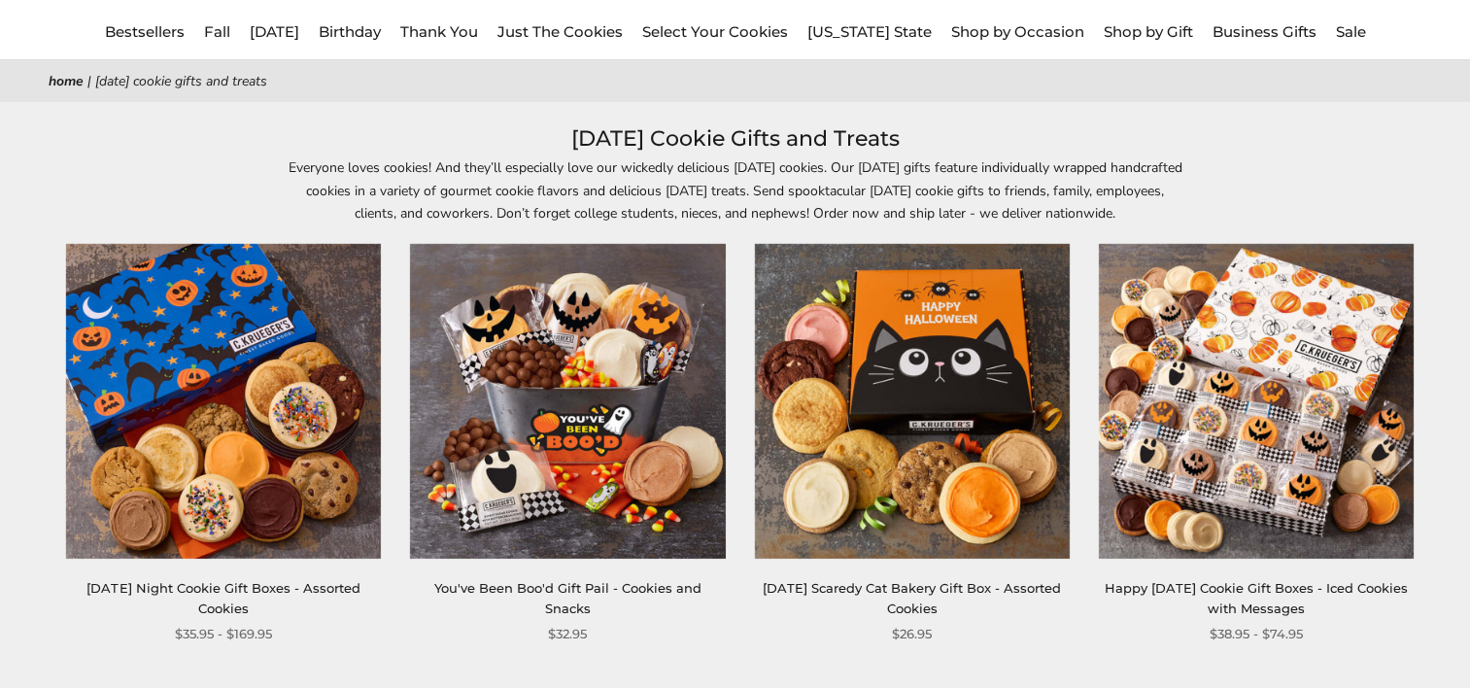
scroll to position [292, 0]
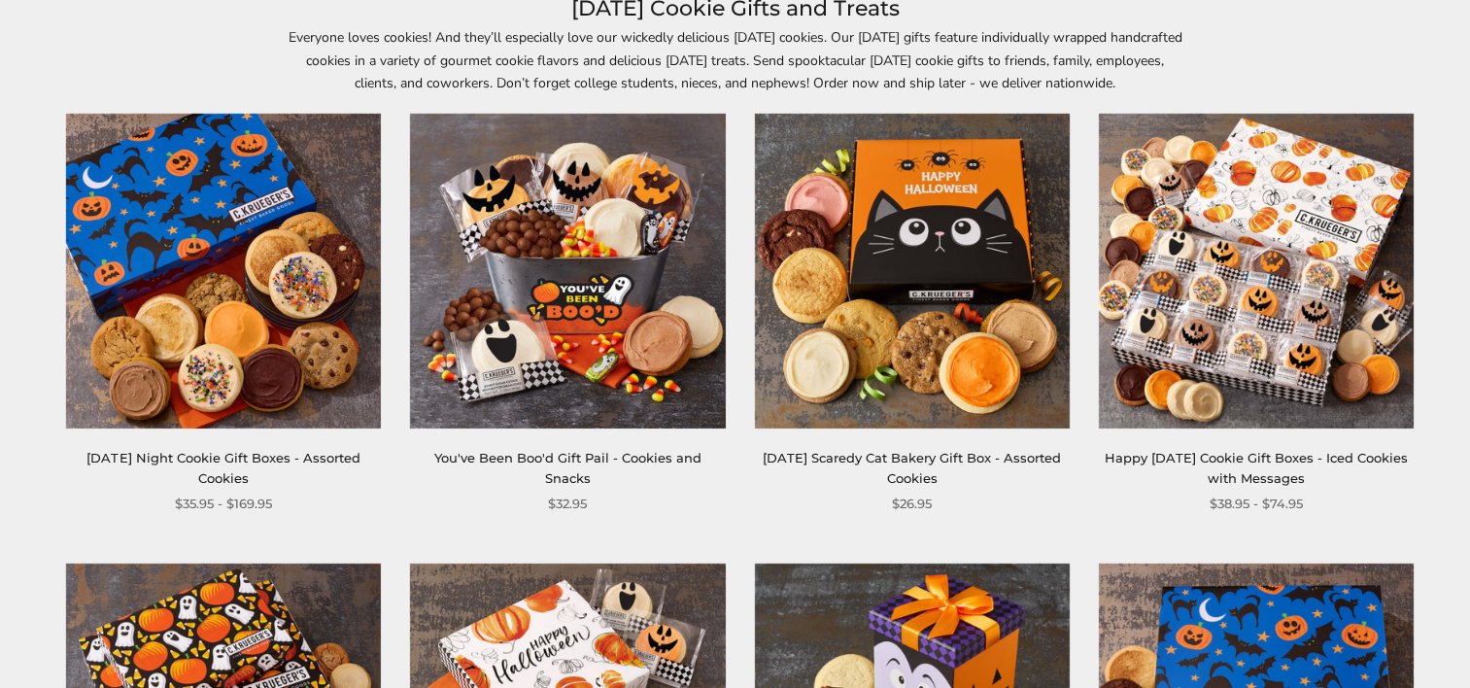
click at [564, 295] on img at bounding box center [567, 271] width 315 height 315
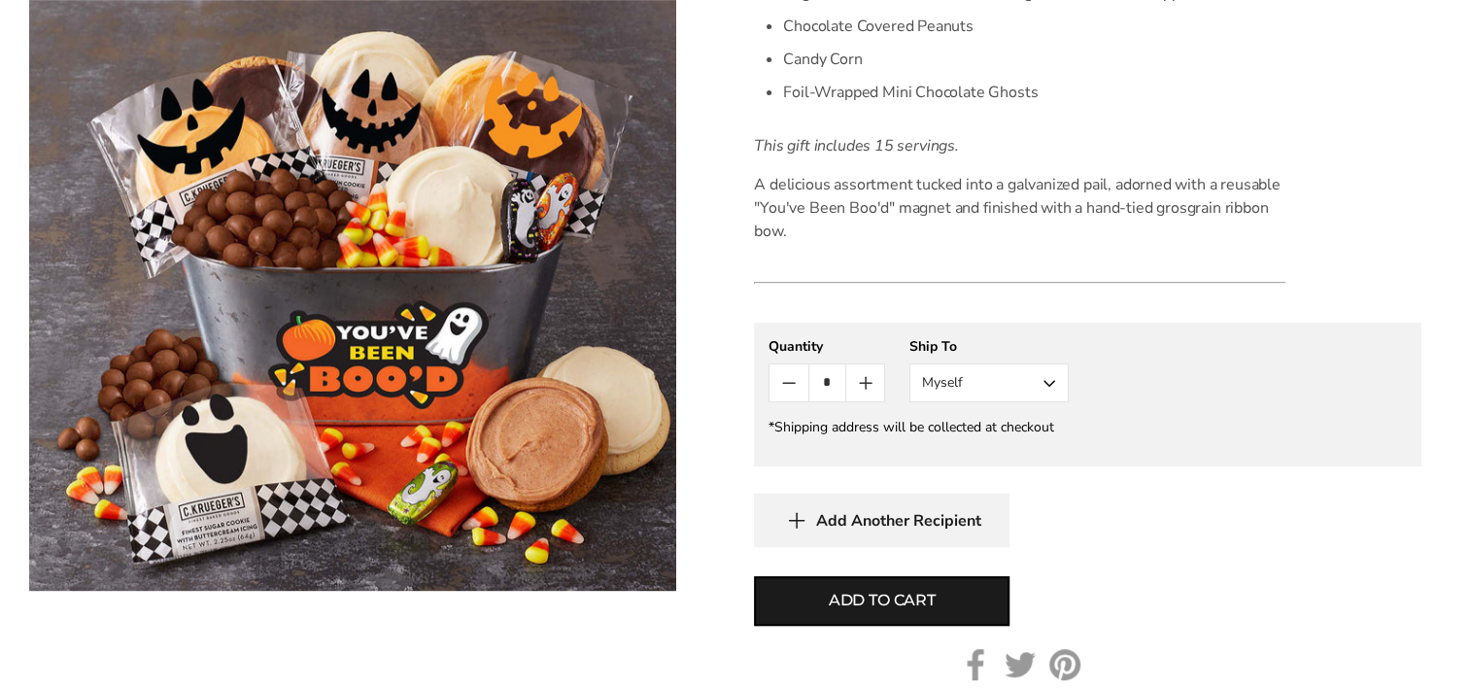
scroll to position [778, 0]
